Goal: Transaction & Acquisition: Purchase product/service

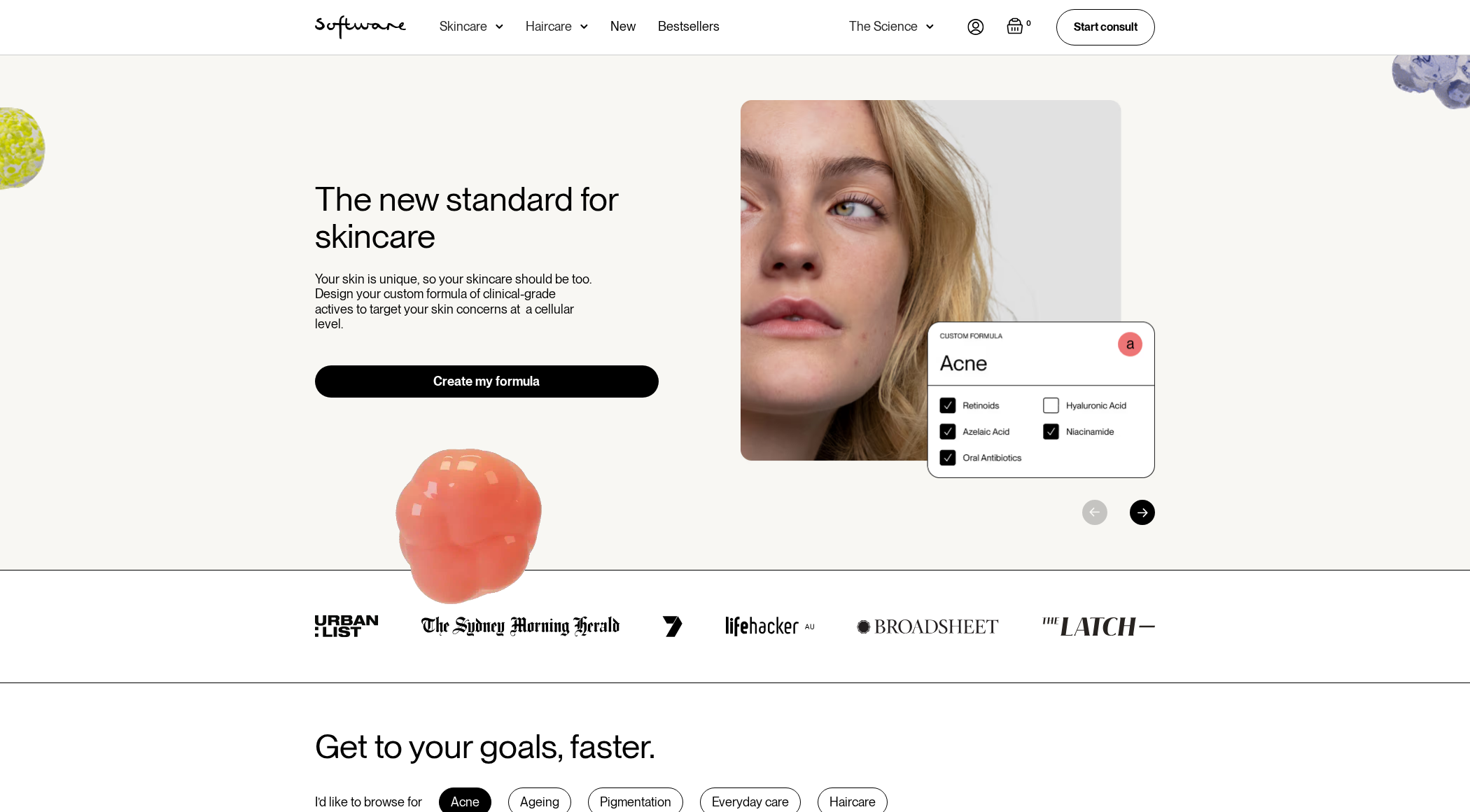
click at [499, 37] on div "Skincare" at bounding box center [472, 27] width 64 height 55
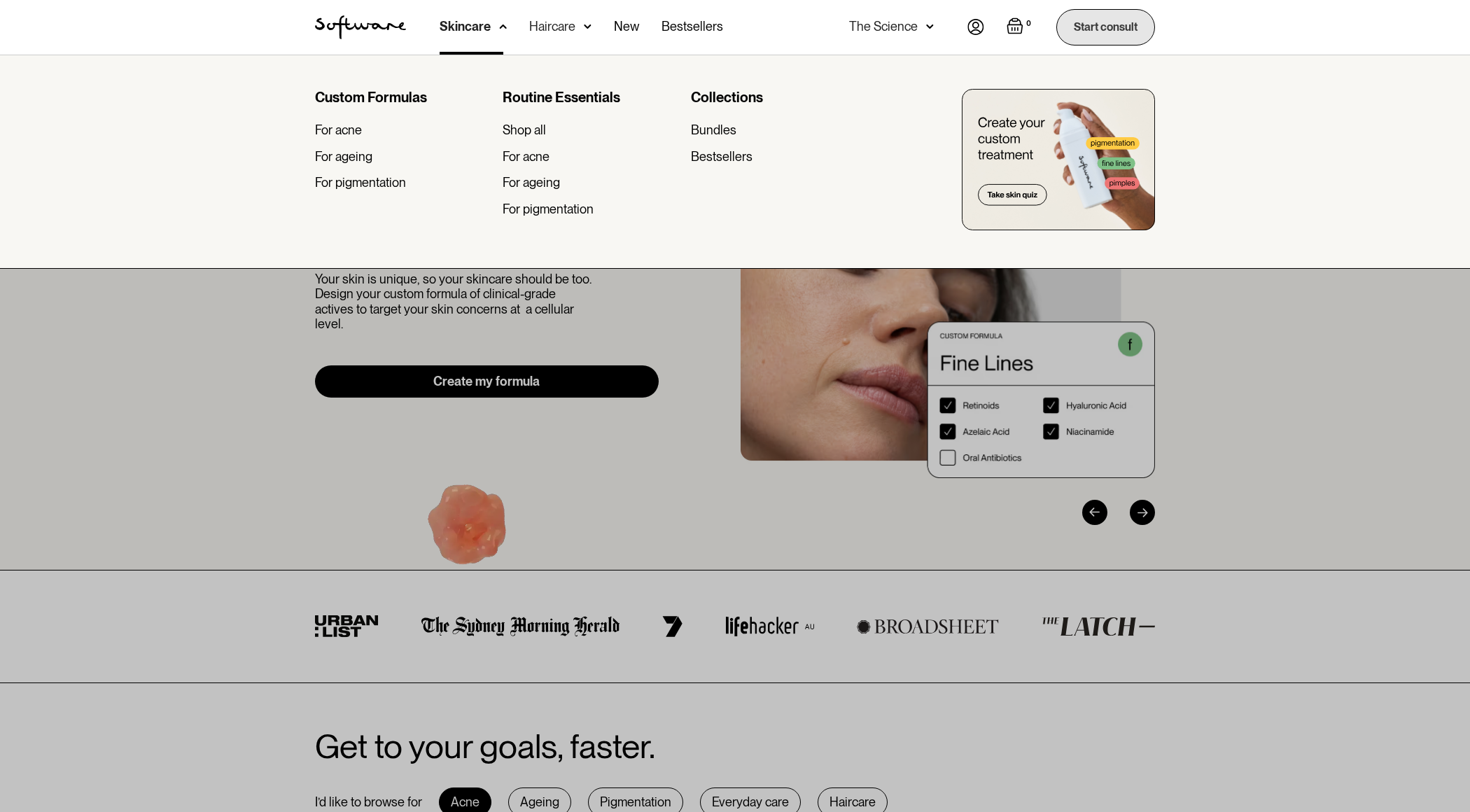
click at [1090, 25] on link "Start consult" at bounding box center [1106, 27] width 99 height 36
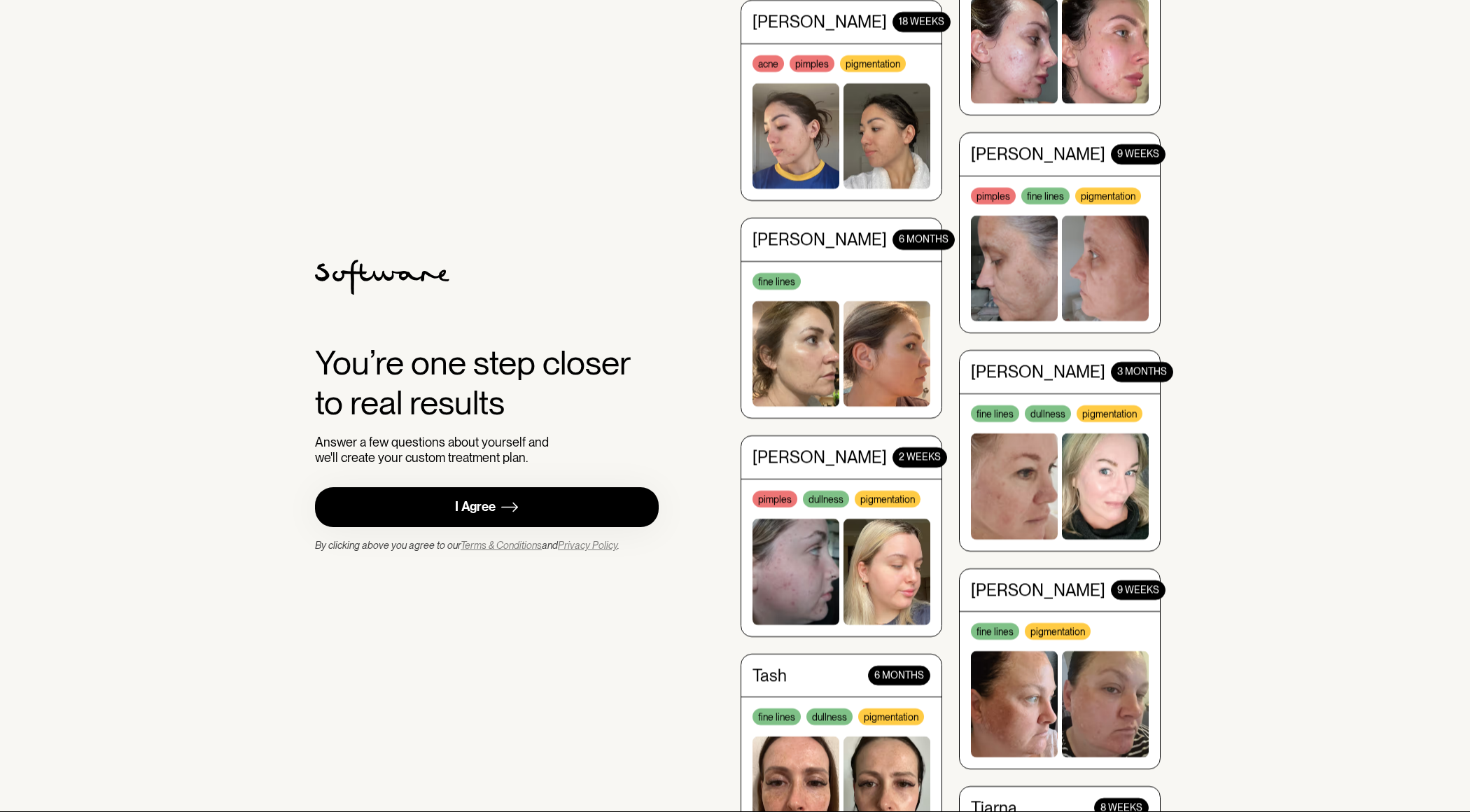
click at [540, 500] on link "I Agree" at bounding box center [487, 508] width 344 height 40
click at [474, 514] on div "I Agree" at bounding box center [475, 508] width 40 height 16
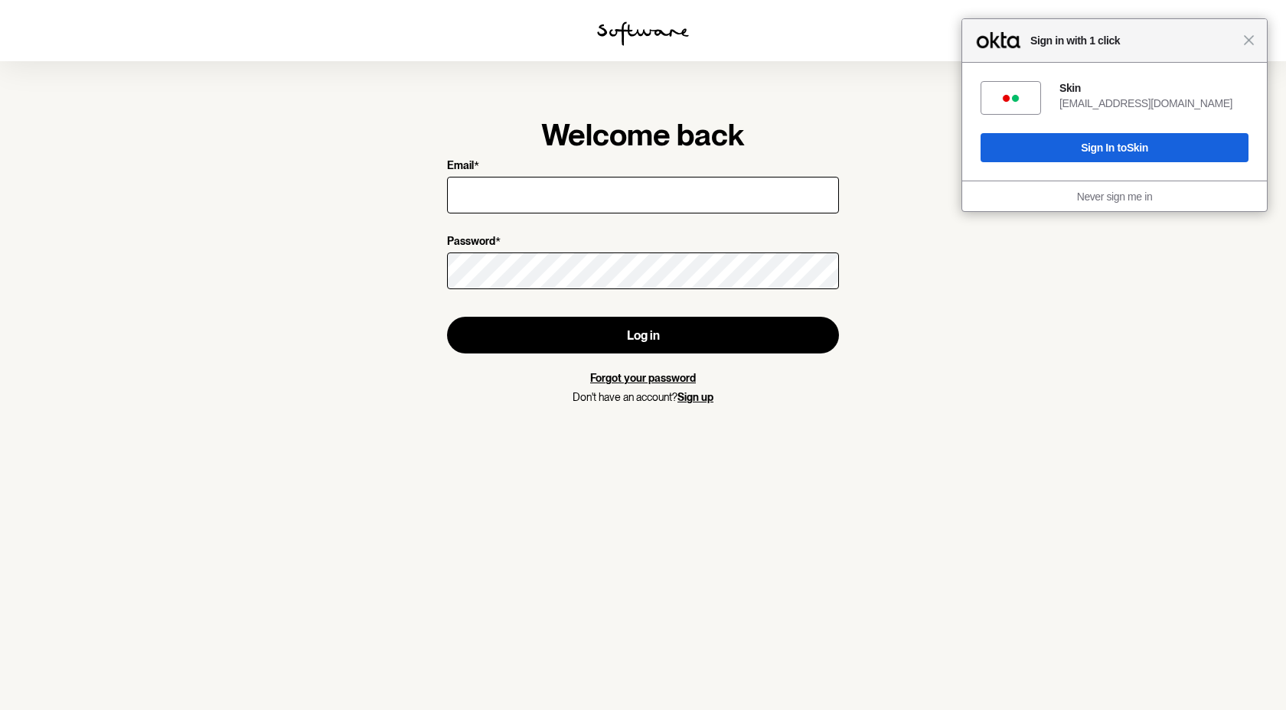
click at [1251, 46] on div "Close Sign in with 1 click" at bounding box center [1114, 41] width 305 height 44
click at [1254, 39] on div "Close Sign in with 1 click" at bounding box center [1114, 41] width 305 height 44
click at [1234, 60] on div "Close Sign in with 1 click" at bounding box center [1114, 41] width 305 height 44
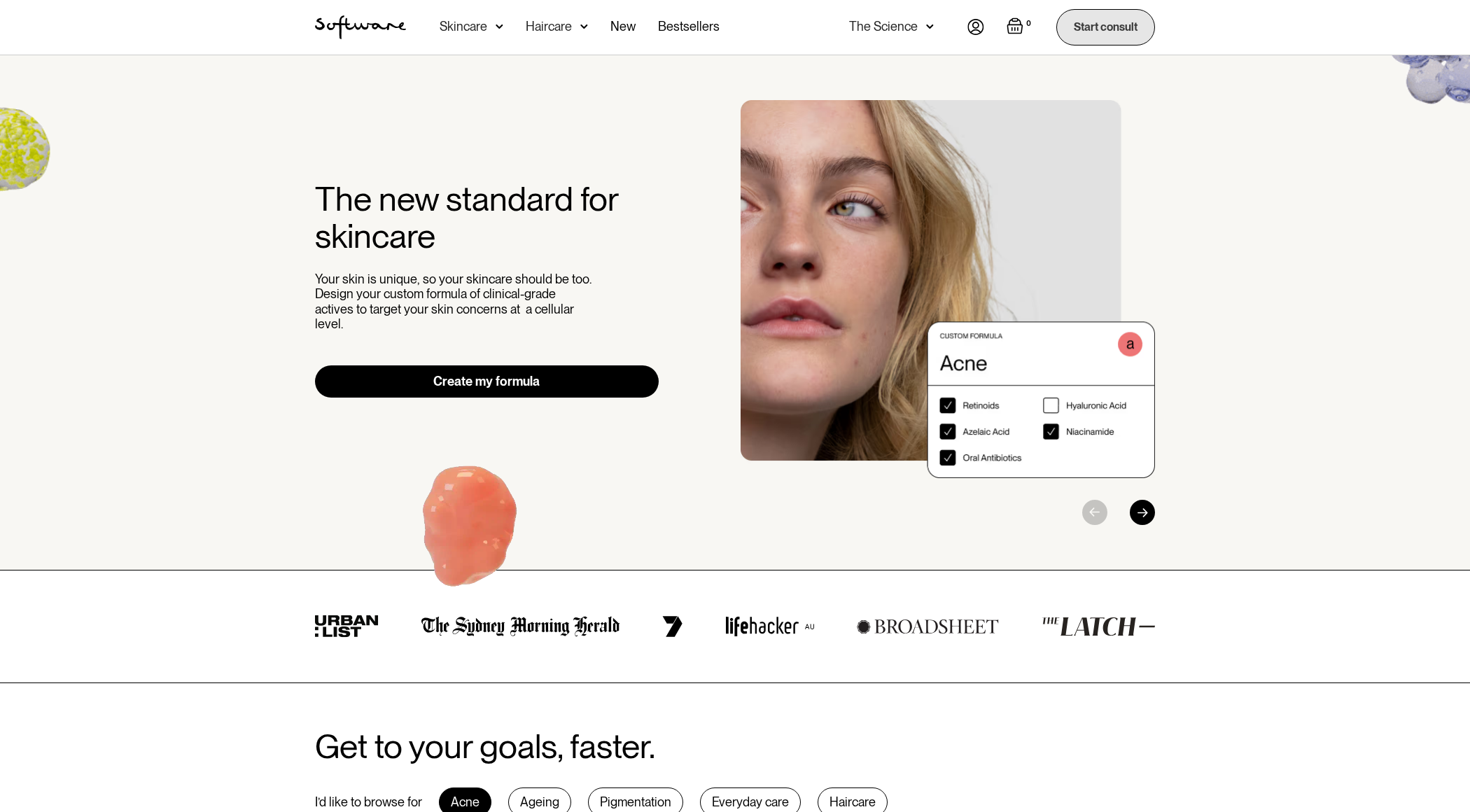
click at [1090, 19] on link "Start consult" at bounding box center [1106, 27] width 99 height 36
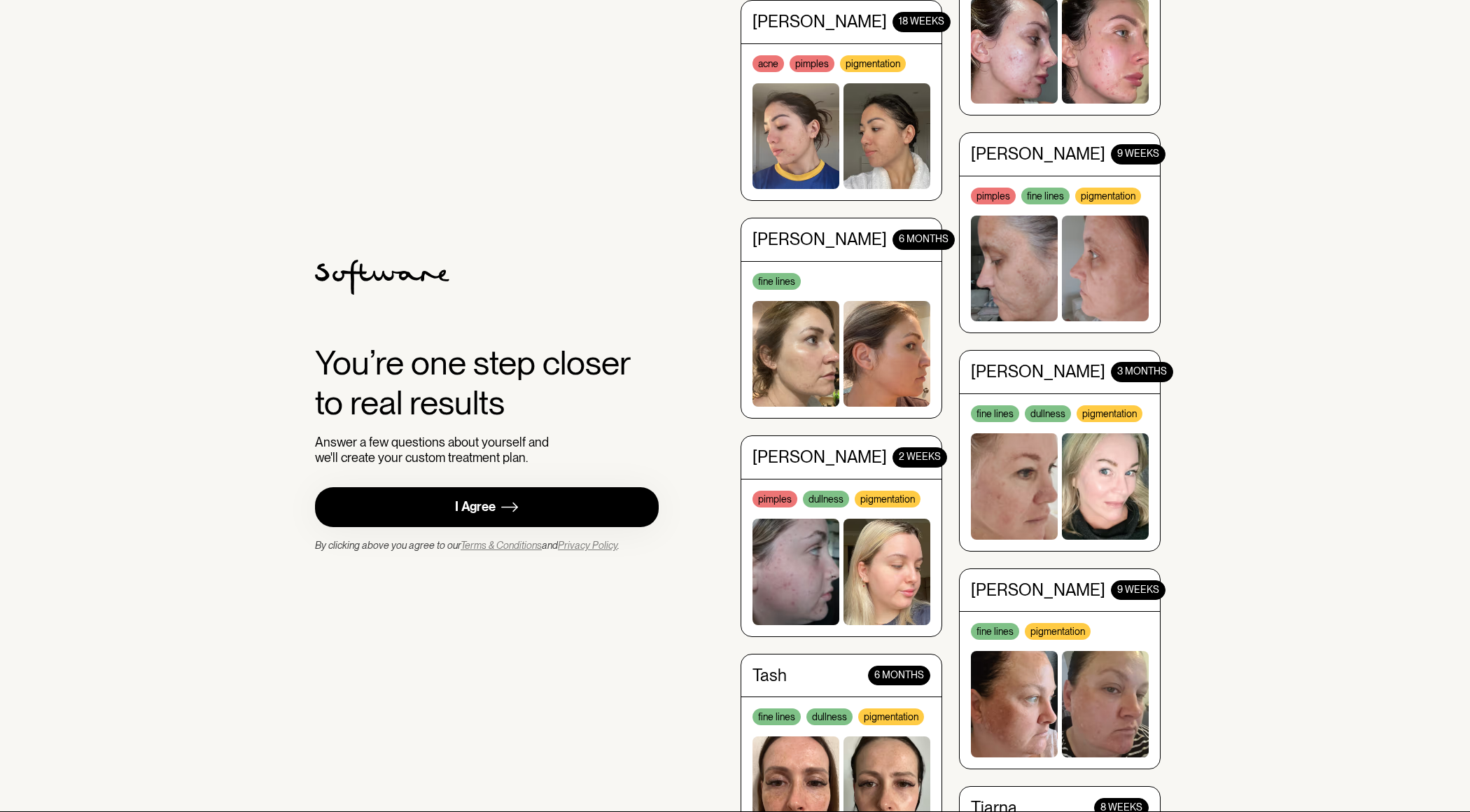
click at [527, 506] on link "I Agree" at bounding box center [487, 508] width 344 height 40
